Goal: Task Accomplishment & Management: Manage account settings

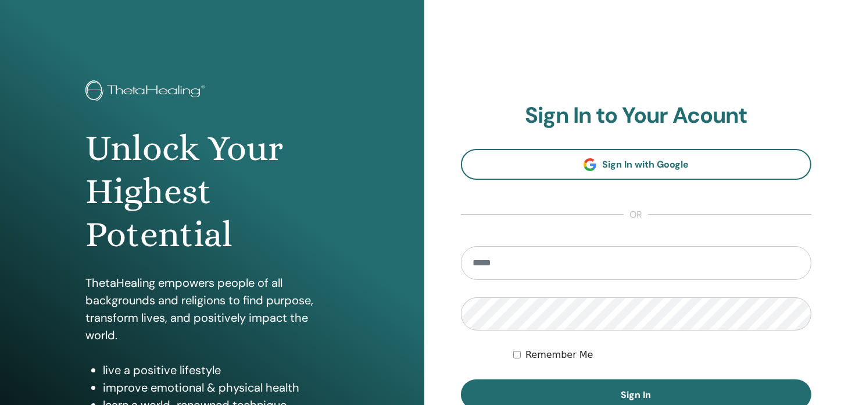
click at [529, 267] on input "email" at bounding box center [636, 263] width 351 height 34
type input "**********"
click at [522, 354] on div "Remember Me" at bounding box center [662, 355] width 298 height 14
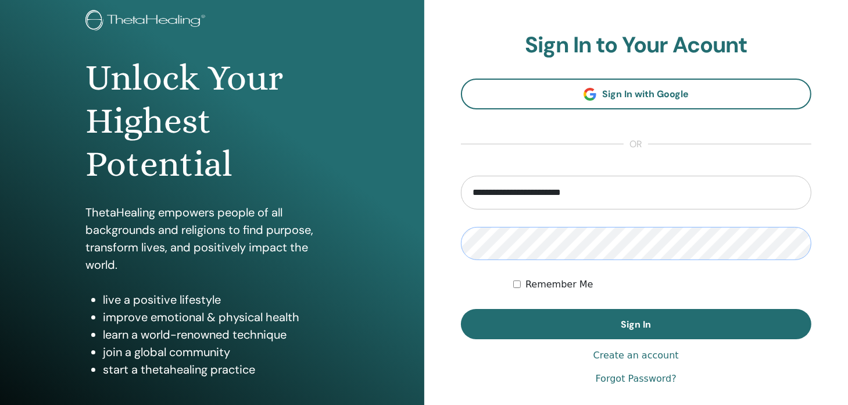
scroll to position [73, 0]
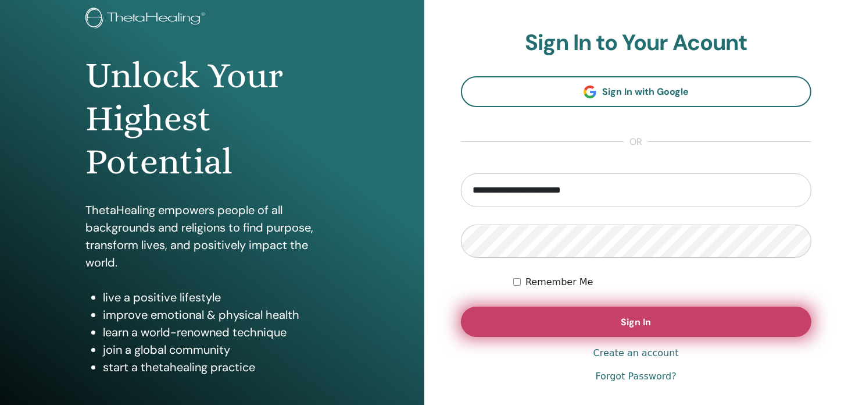
click at [600, 318] on button "Sign In" at bounding box center [636, 321] width 351 height 30
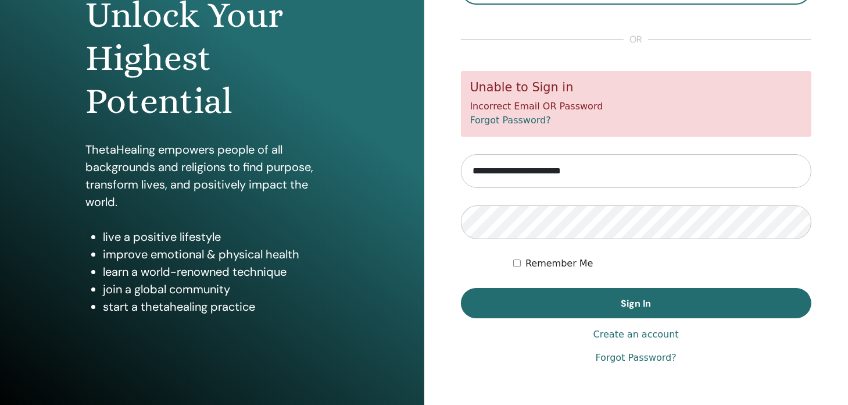
scroll to position [133, 0]
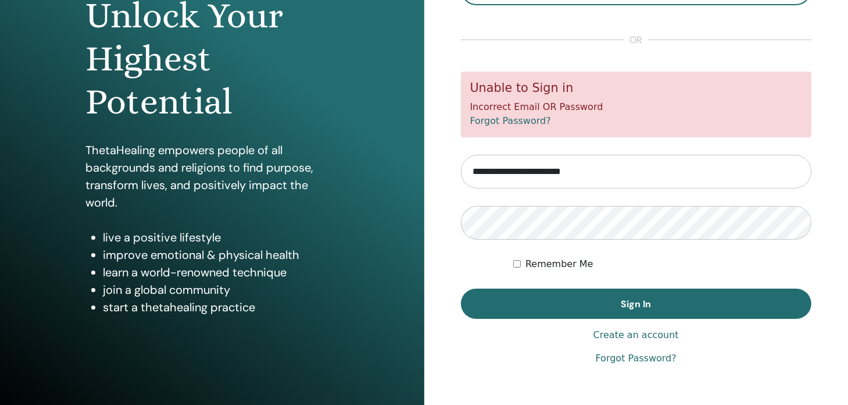
click at [642, 361] on link "Forgot Password?" at bounding box center [636, 358] width 81 height 14
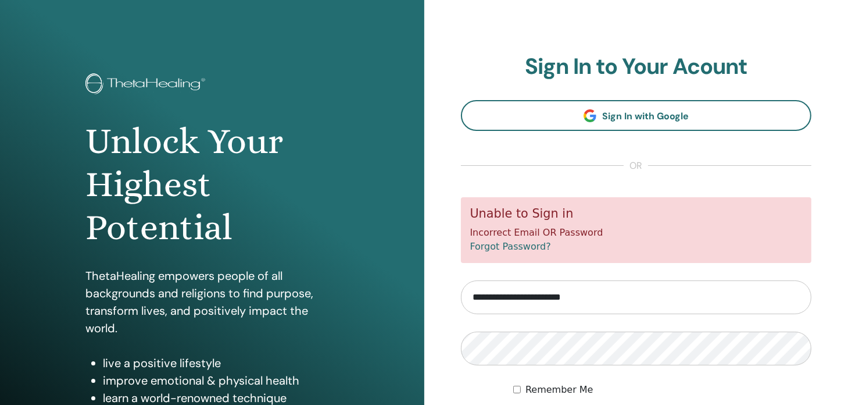
scroll to position [3, 0]
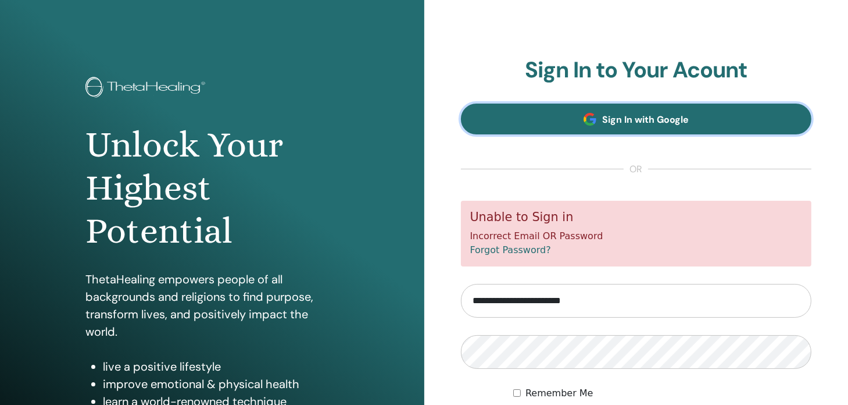
click at [648, 119] on span "Sign In with Google" at bounding box center [645, 119] width 87 height 12
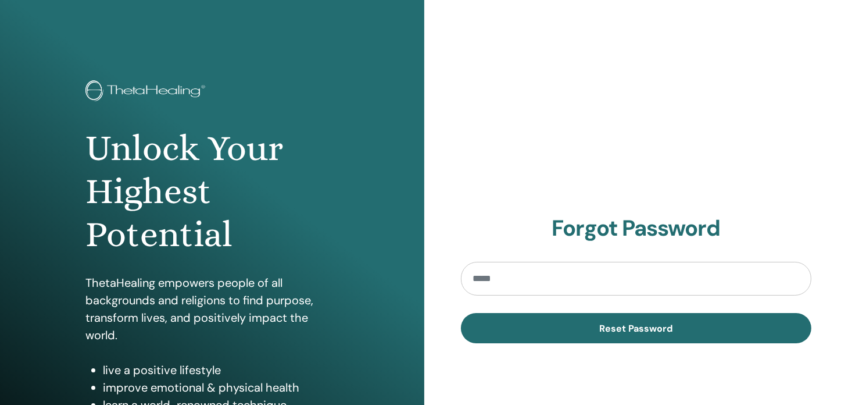
click at [512, 276] on input "email" at bounding box center [636, 279] width 351 height 34
type input "**********"
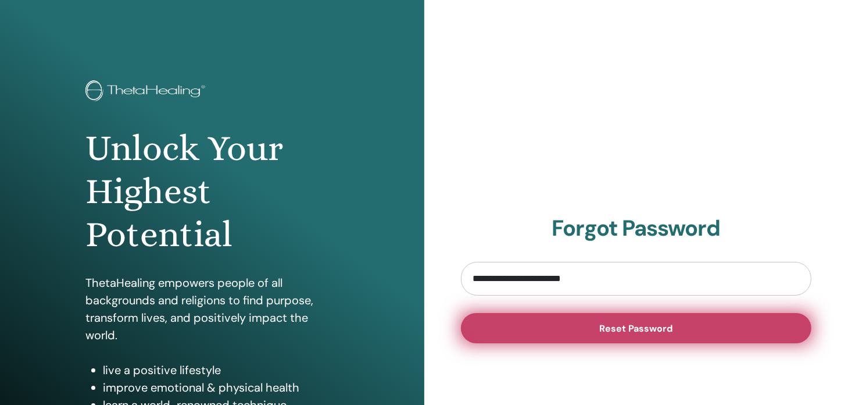
click at [587, 330] on button "Reset Password" at bounding box center [636, 328] width 351 height 30
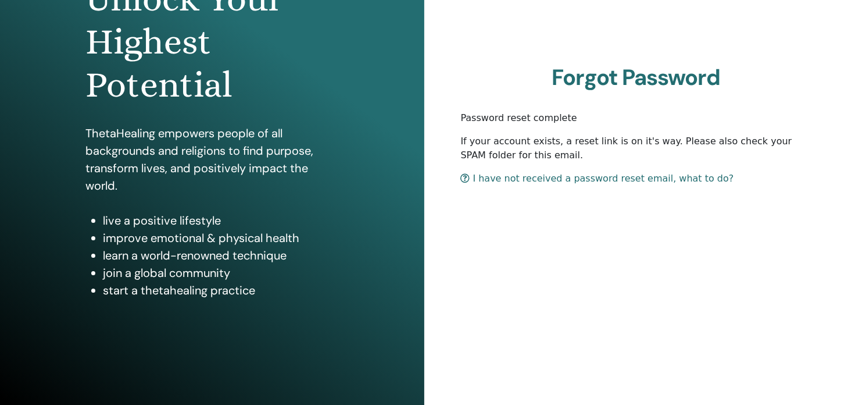
scroll to position [154, 0]
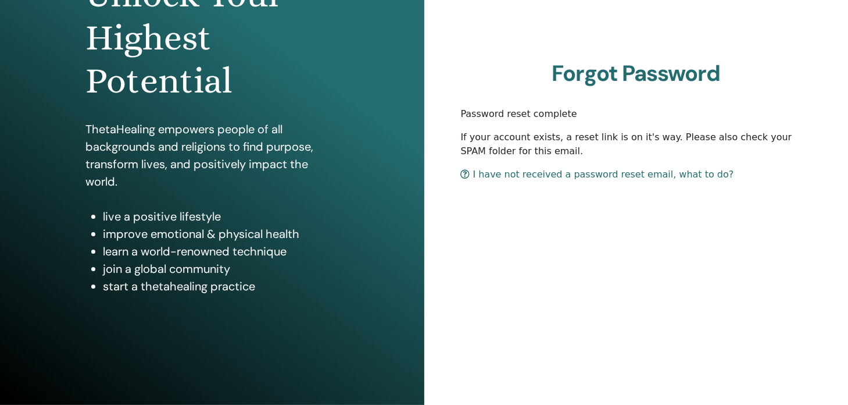
click at [561, 179] on link "I have not received a password reset email, what to do?" at bounding box center [597, 174] width 273 height 11
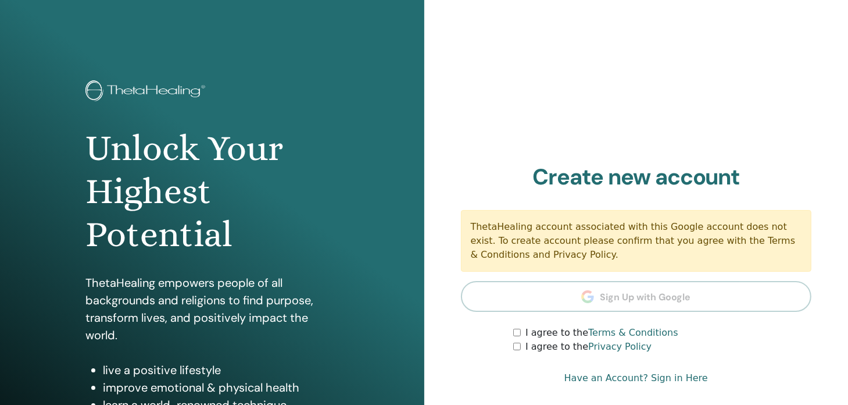
click at [521, 337] on div "I agree to the Terms & Conditions" at bounding box center [662, 333] width 298 height 14
click at [516, 341] on div "I agree to the Privacy Policy" at bounding box center [662, 347] width 298 height 14
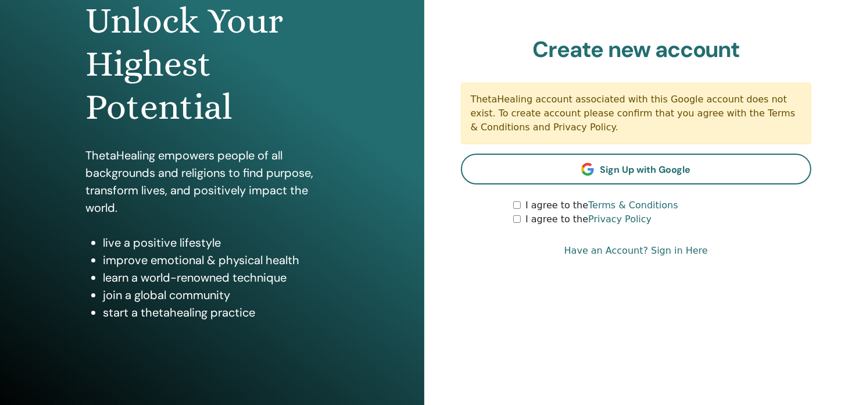
scroll to position [154, 0]
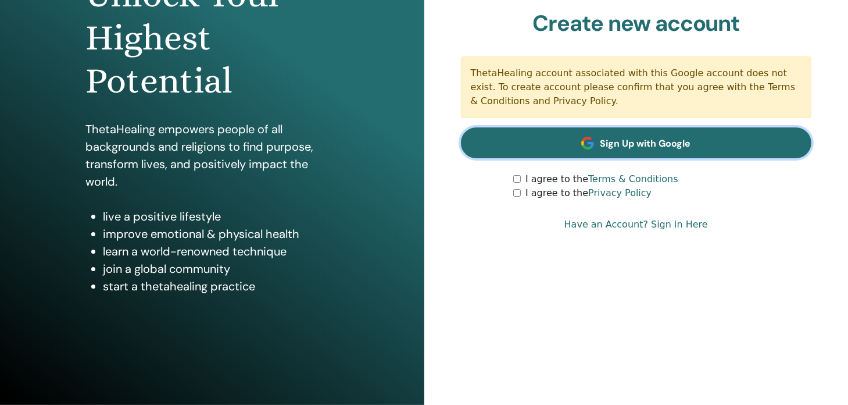
click at [612, 143] on span "Sign Up with Google" at bounding box center [645, 143] width 91 height 12
